Goal: Use online tool/utility: Utilize a website feature to perform a specific function

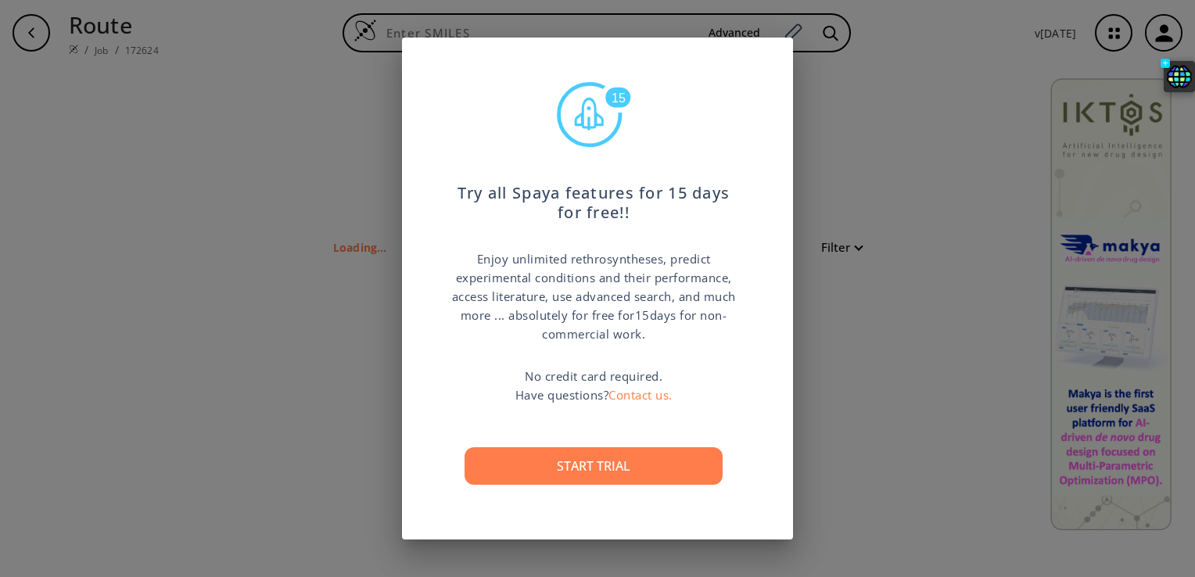
type input "S=C2(SC(=CC1(=CC(OC)=C(O)C=C1))C(N2)=O)"
click at [878, 446] on div "15 Try all Spaya features for 15 days for free!! Enjoy unlimited rethrosynthese…" at bounding box center [597, 288] width 1195 height 577
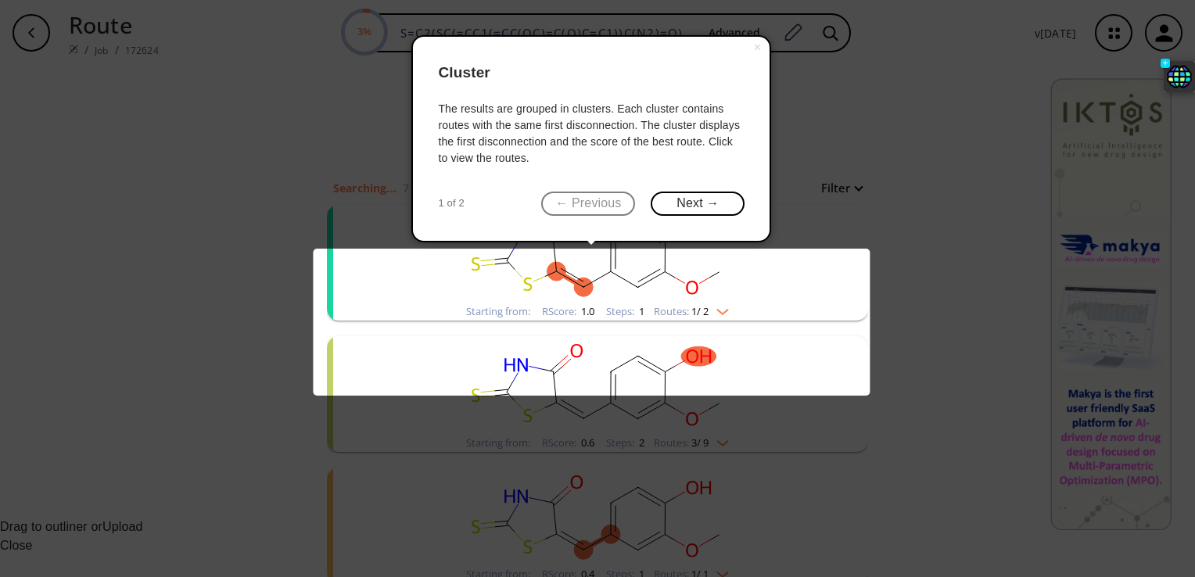
scroll to position [48, 0]
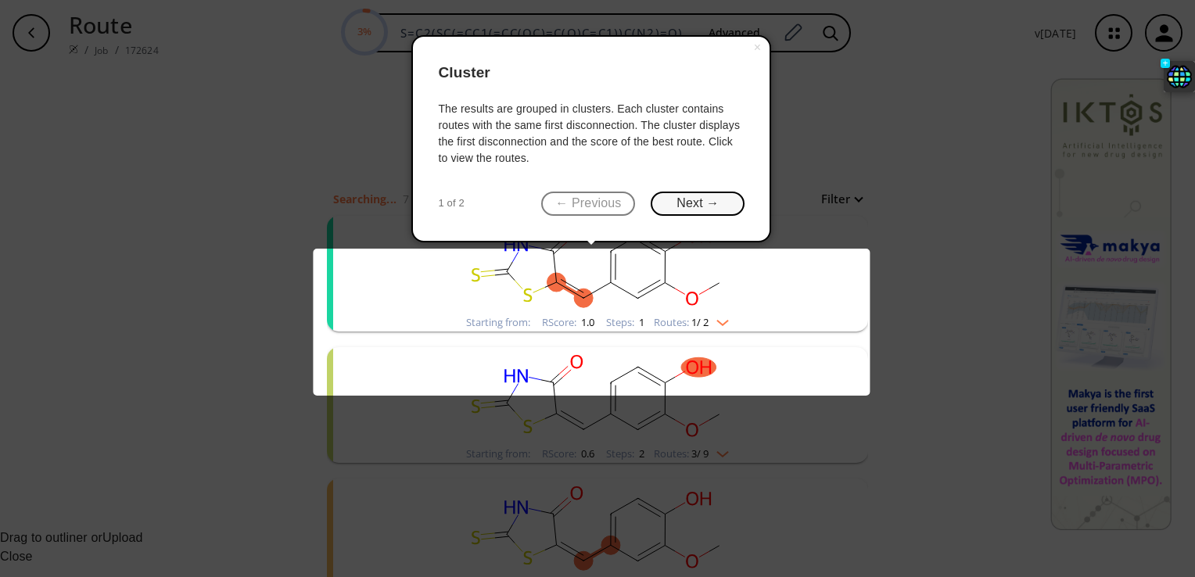
click at [693, 204] on button "Next →" at bounding box center [698, 204] width 94 height 24
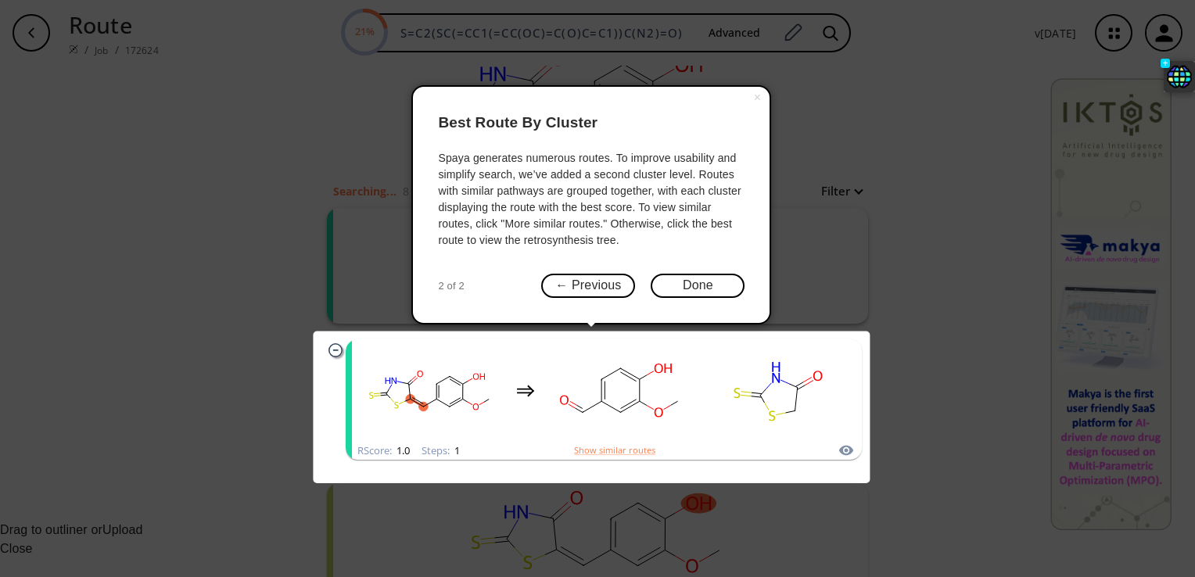
scroll to position [53, 0]
click at [597, 292] on button "← Previous" at bounding box center [588, 286] width 94 height 24
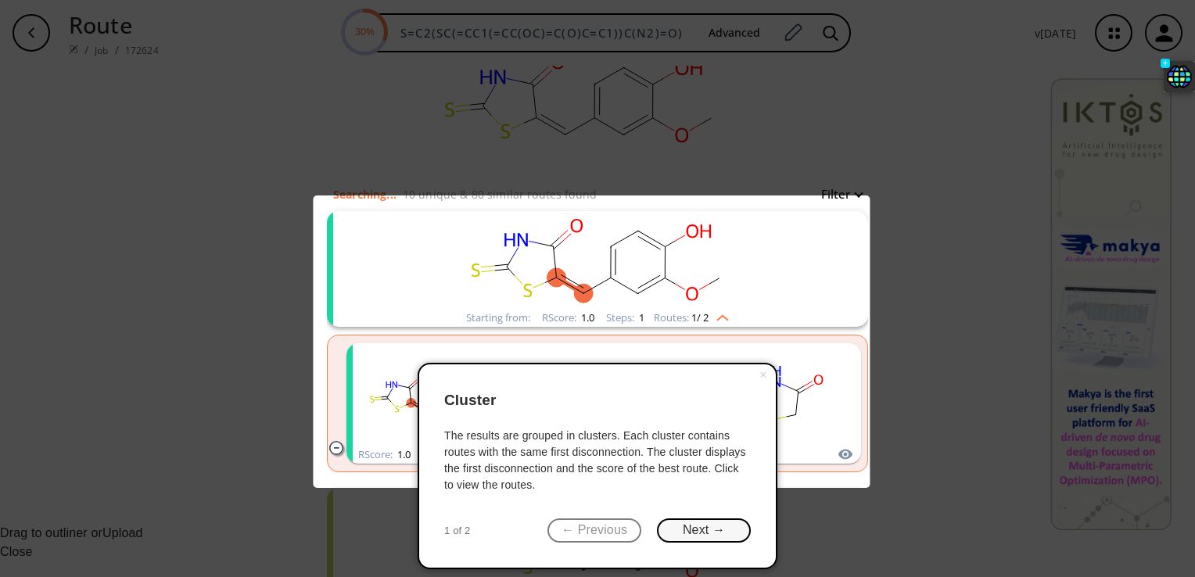
click at [705, 540] on button "Next →" at bounding box center [704, 530] width 94 height 24
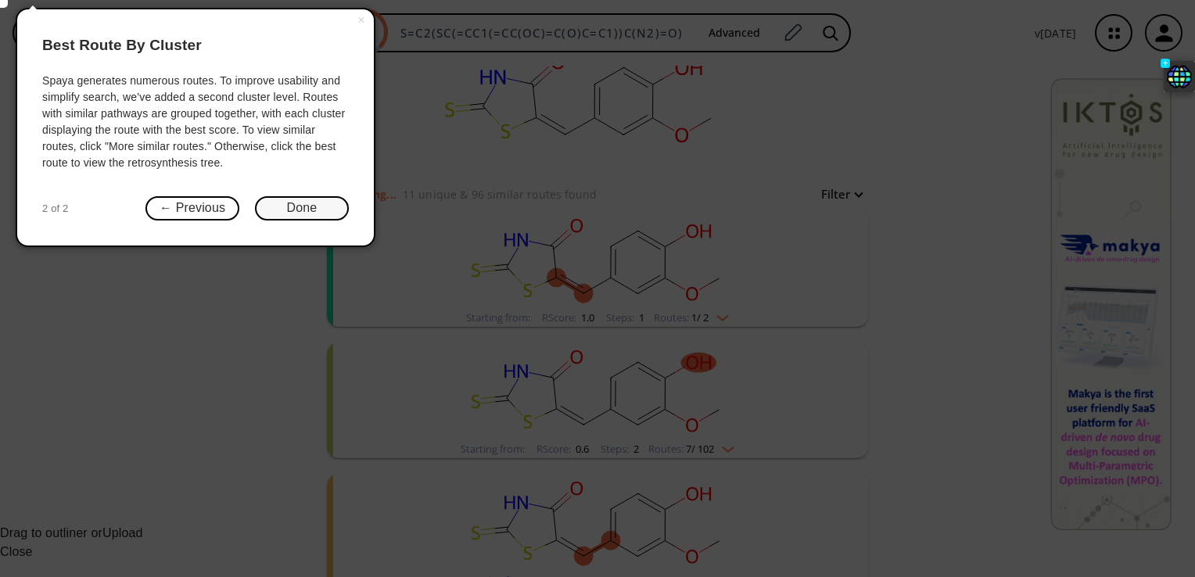
click at [311, 208] on button "Done" at bounding box center [302, 208] width 94 height 24
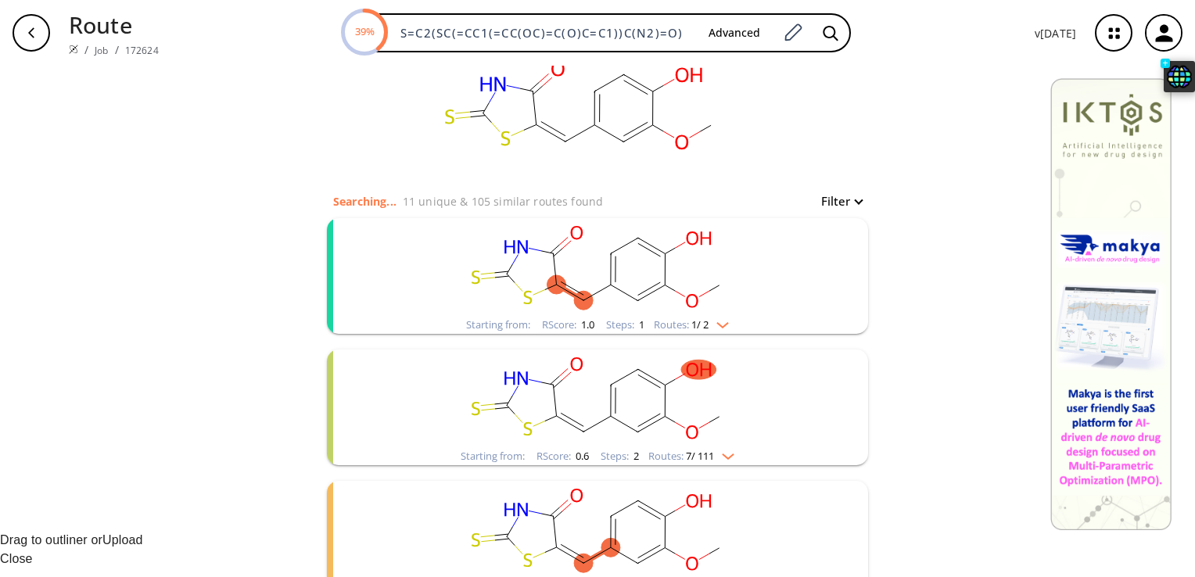
scroll to position [44, 0]
click at [712, 319] on img "clusters" at bounding box center [719, 324] width 20 height 13
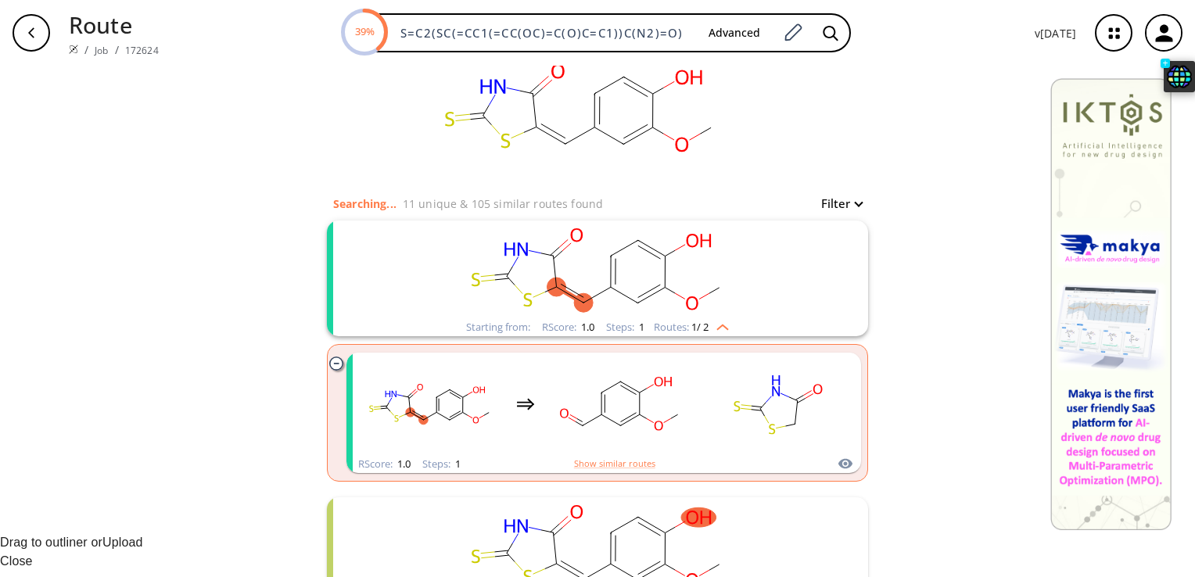
scroll to position [72, 0]
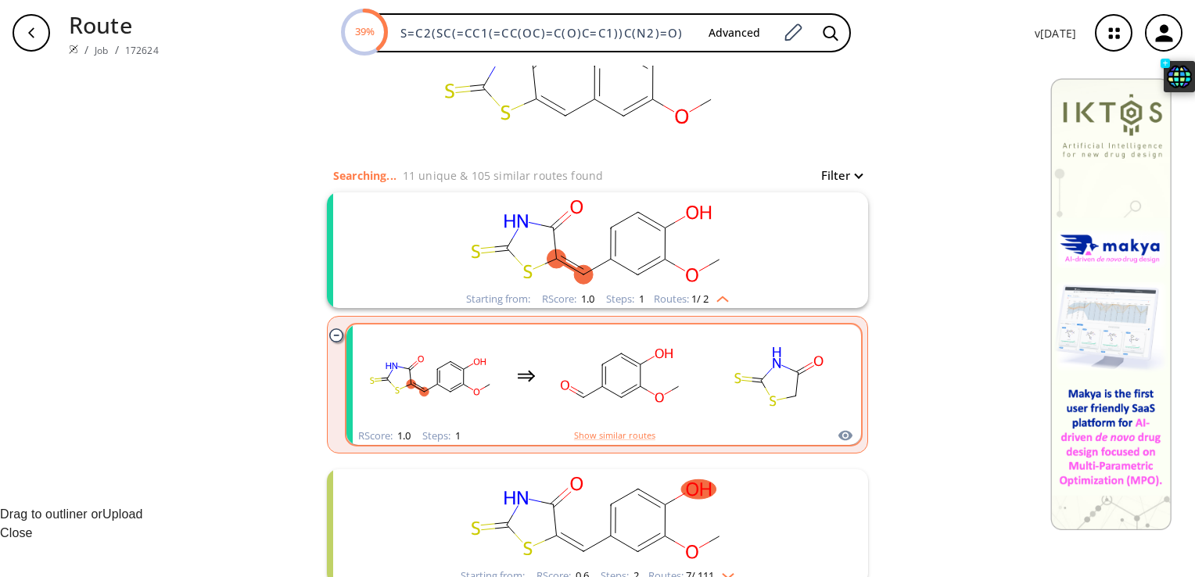
click at [587, 366] on rect "clusters" at bounding box center [621, 376] width 141 height 98
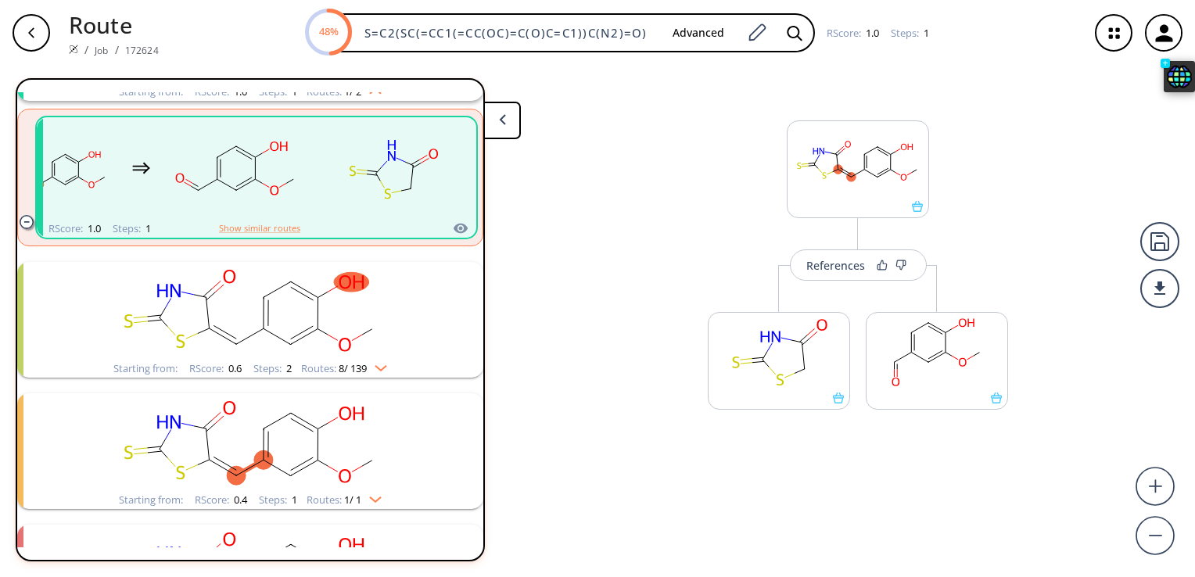
scroll to position [194, 0]
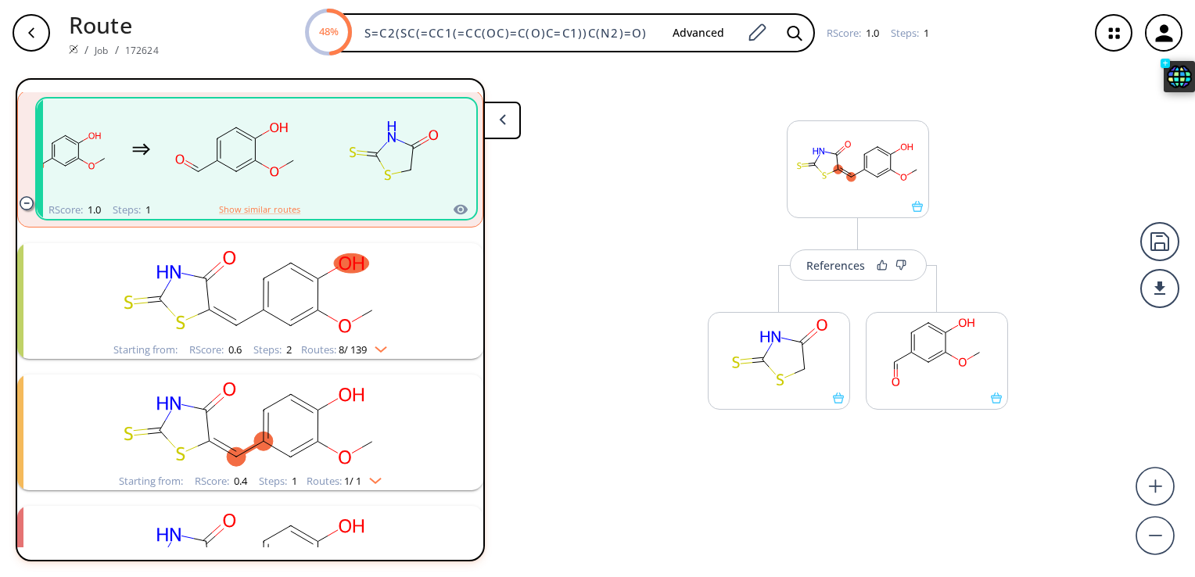
click at [364, 286] on rect "clusters" at bounding box center [250, 292] width 407 height 98
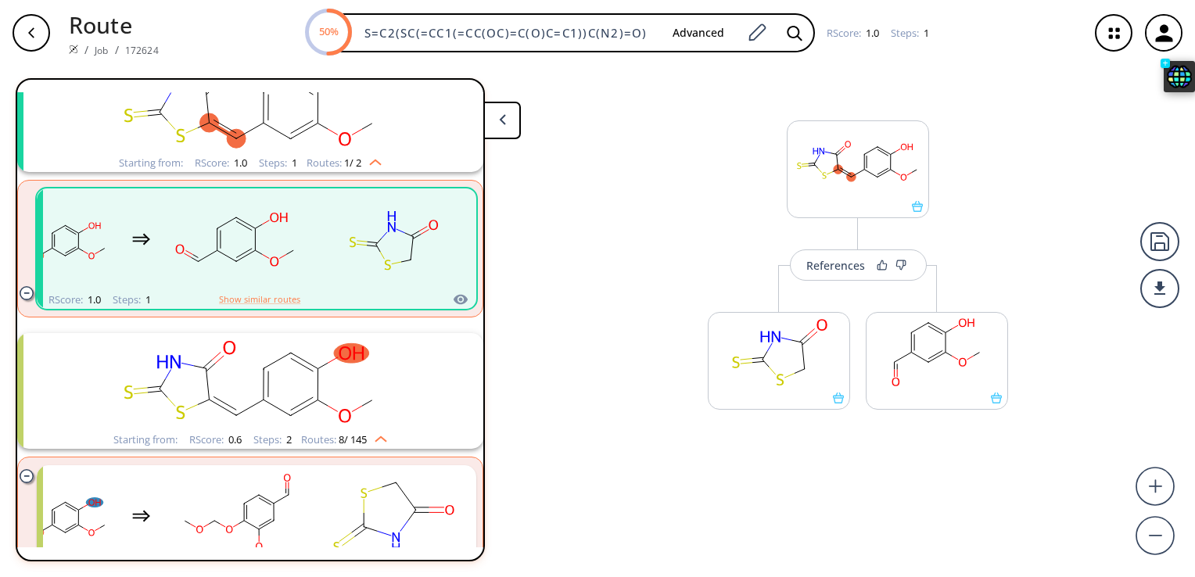
scroll to position [0, 0]
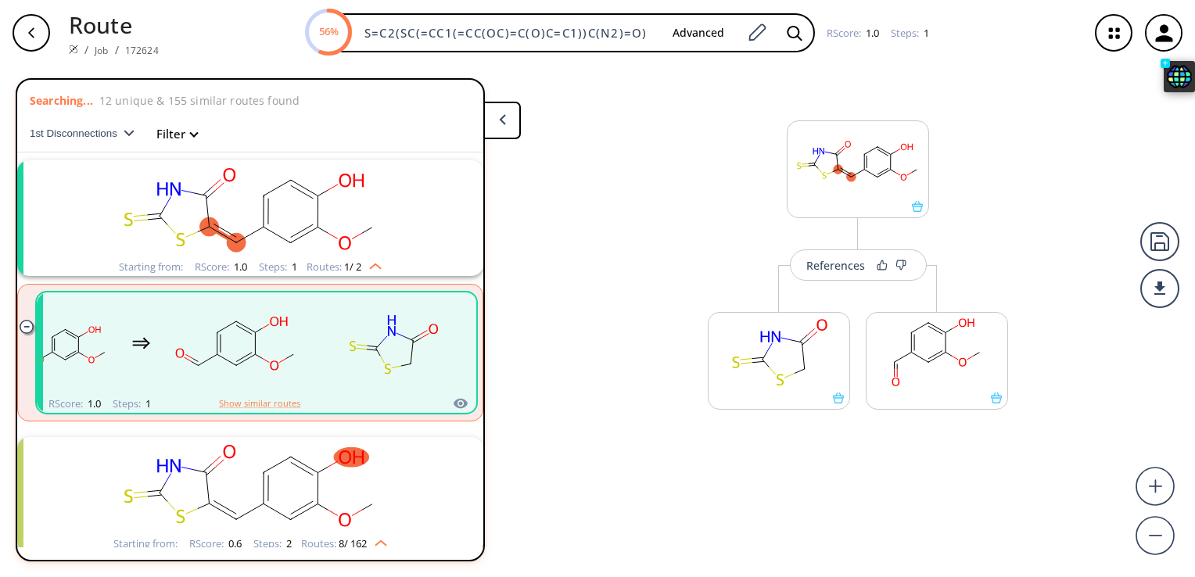
click at [99, 140] on button "1st Disconnections" at bounding box center [88, 134] width 117 height 38
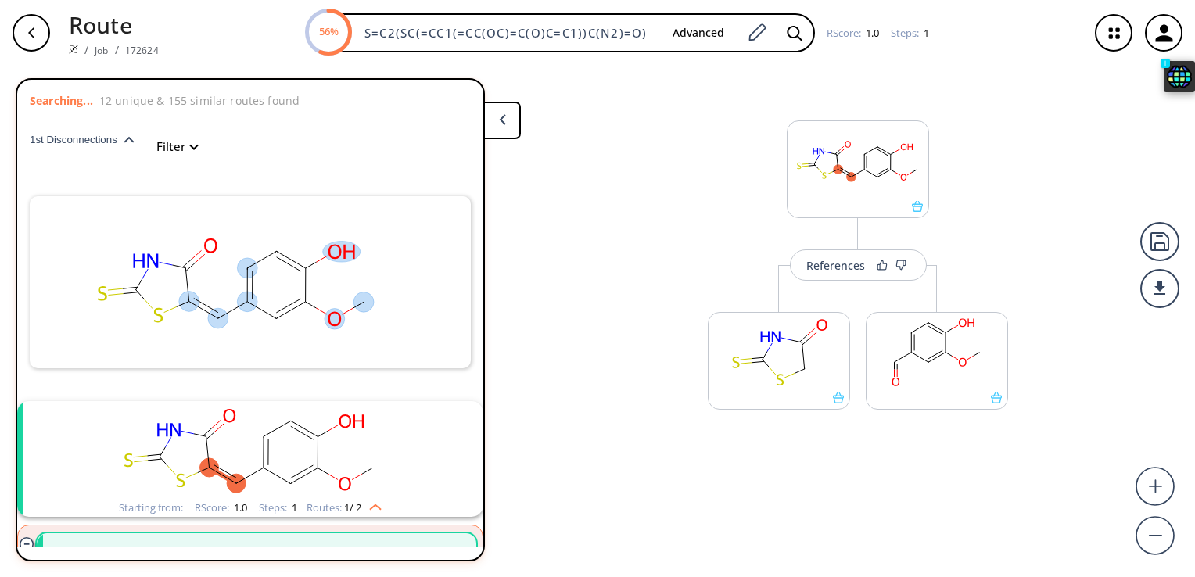
click at [107, 145] on span "1st Disconnections" at bounding box center [77, 140] width 94 height 12
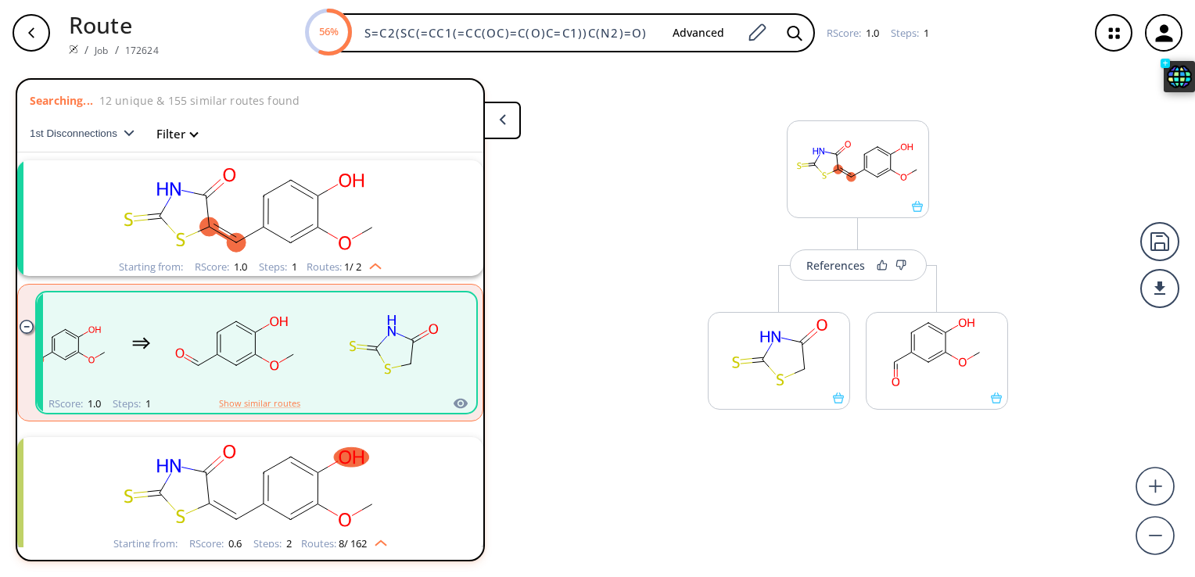
click at [105, 143] on button "1st Disconnections" at bounding box center [88, 134] width 117 height 38
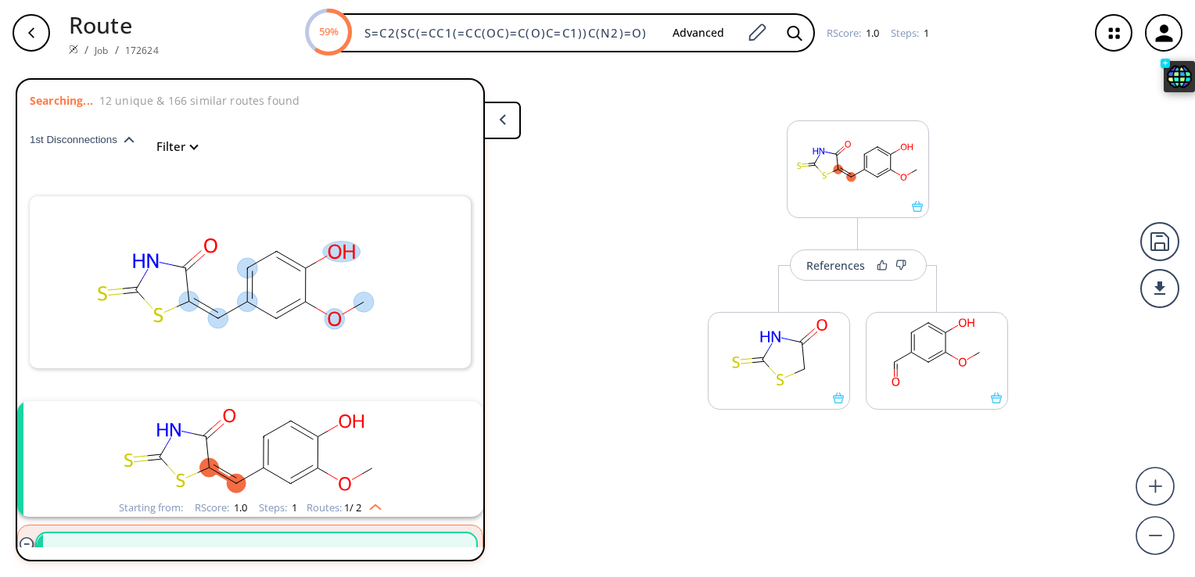
click at [125, 141] on polygon "button" at bounding box center [129, 140] width 10 height 6
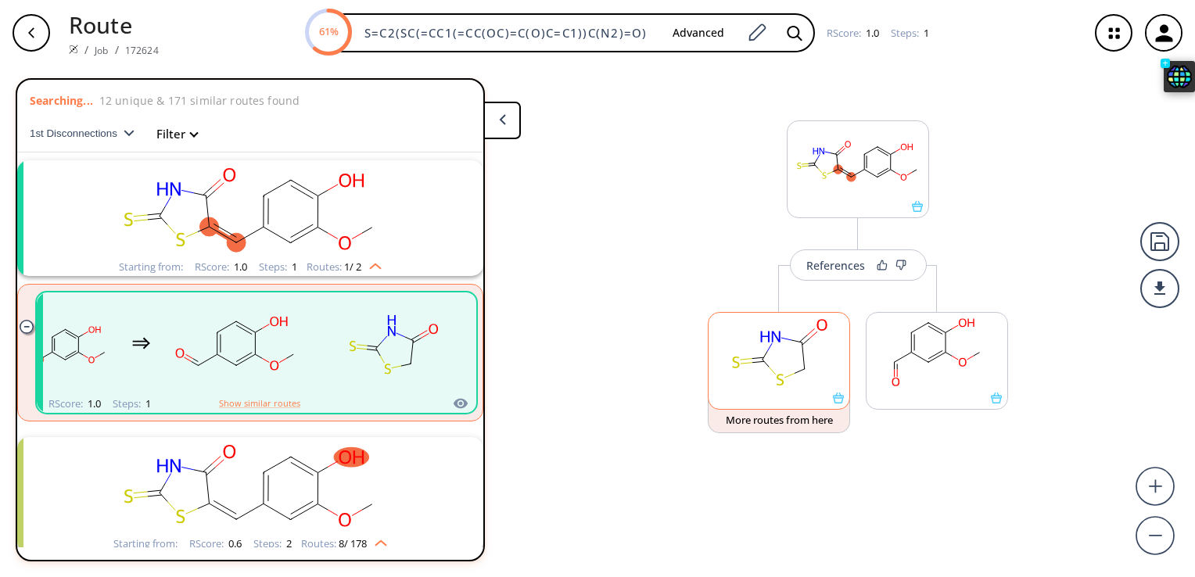
click at [804, 355] on rect at bounding box center [779, 353] width 141 height 80
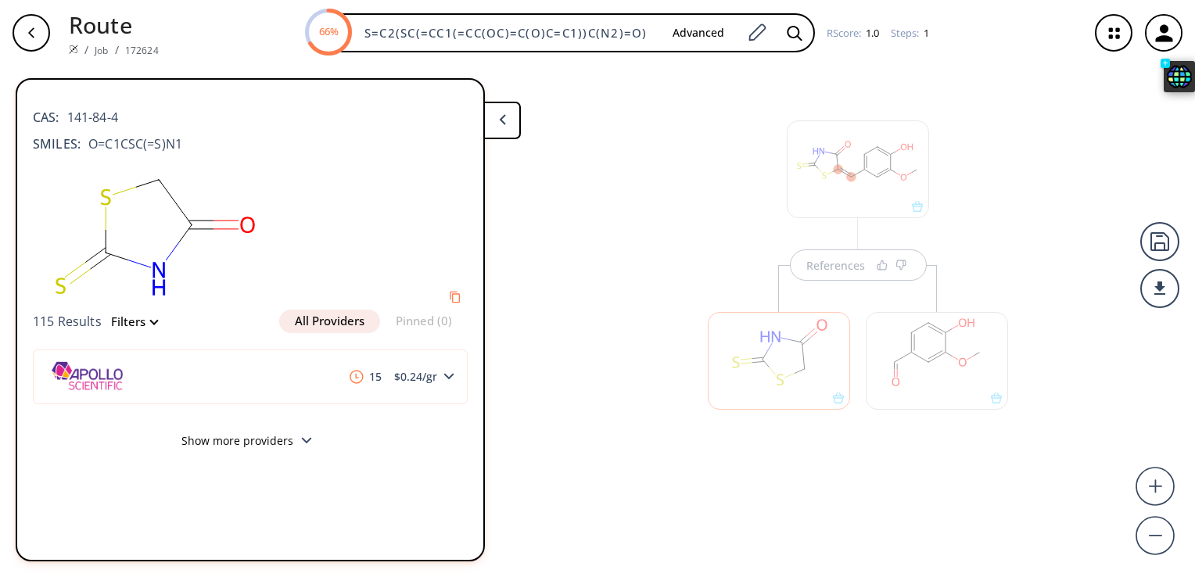
click at [292, 405] on div "15 $ 0.24 /gr" at bounding box center [250, 377] width 435 height 64
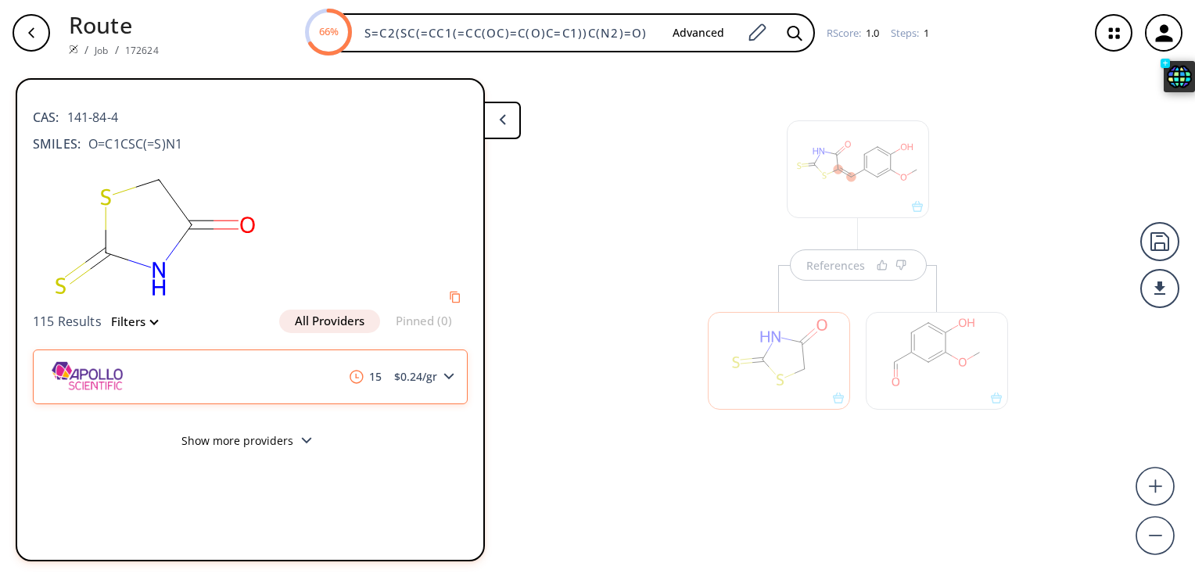
click at [307, 396] on div "15 $ 0.24 /gr" at bounding box center [250, 377] width 435 height 55
